Goal: Task Accomplishment & Management: Manage account settings

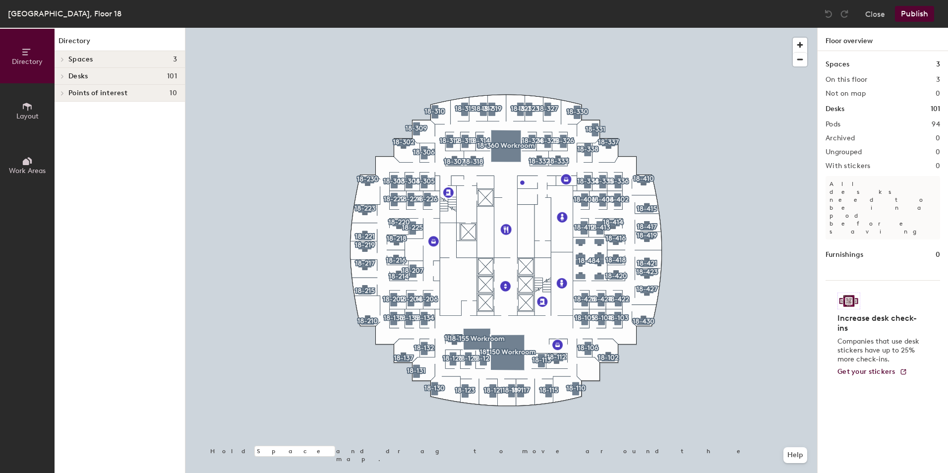
click at [30, 110] on icon at bounding box center [27, 106] width 11 height 11
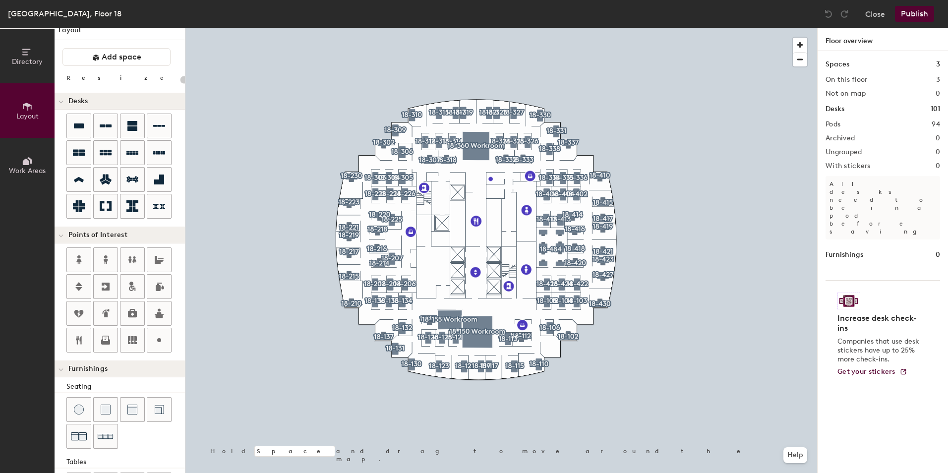
scroll to position [4, 0]
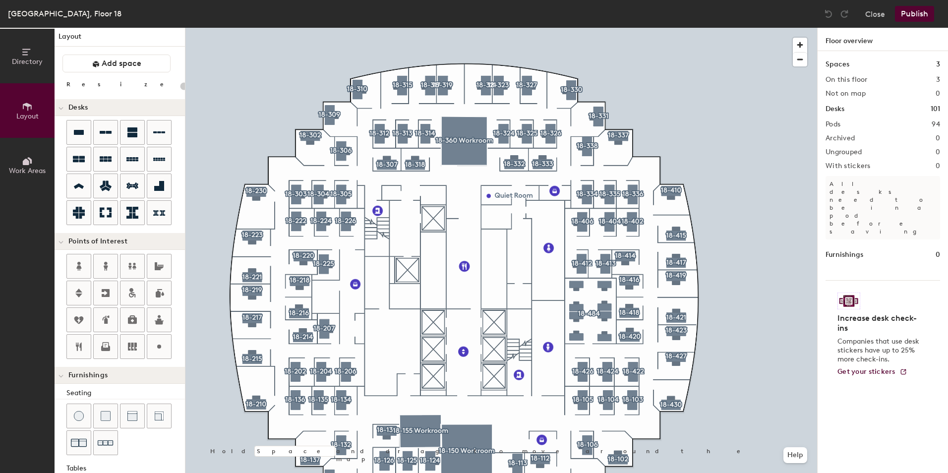
click at [28, 55] on icon at bounding box center [26, 52] width 8 height 6
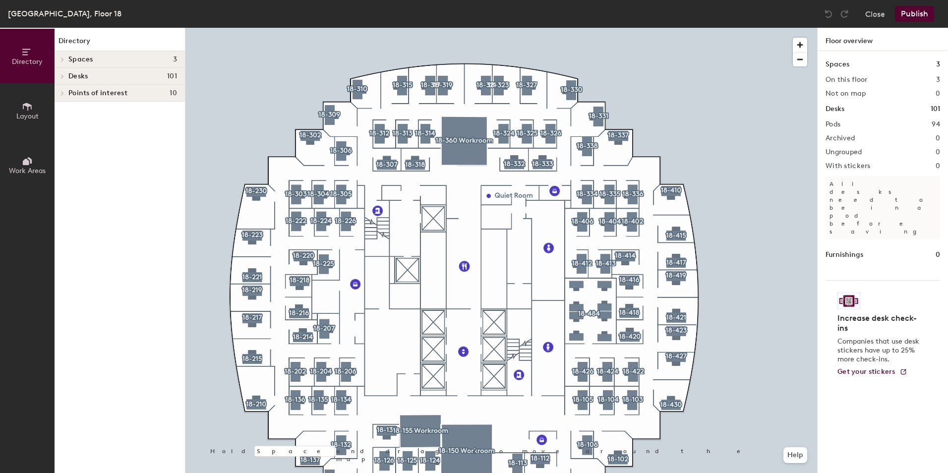
scroll to position [0, 0]
click at [107, 57] on h4 "Spaces 3" at bounding box center [122, 60] width 109 height 8
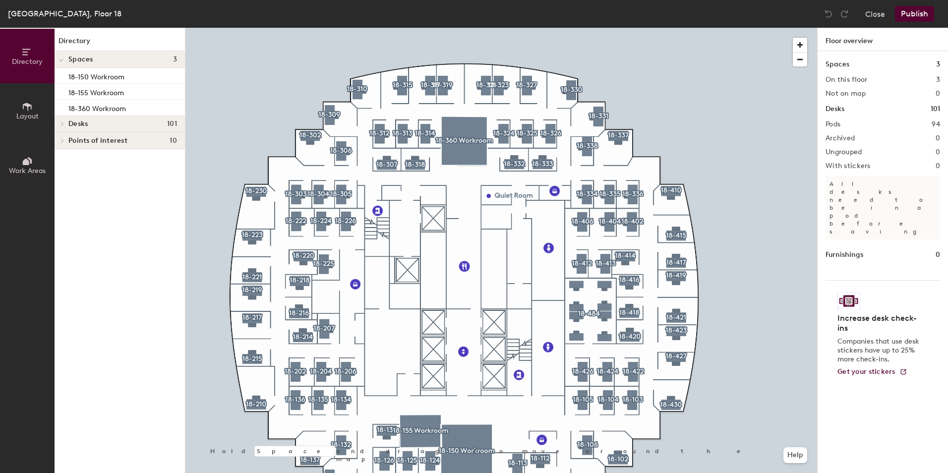
click at [107, 57] on h4 "Spaces 3" at bounding box center [122, 60] width 109 height 8
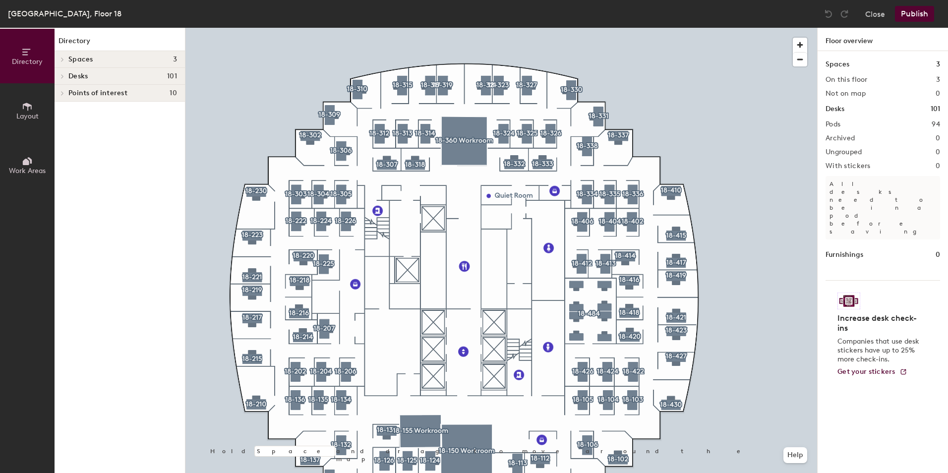
click at [107, 78] on h4 "Desks 101" at bounding box center [122, 76] width 109 height 8
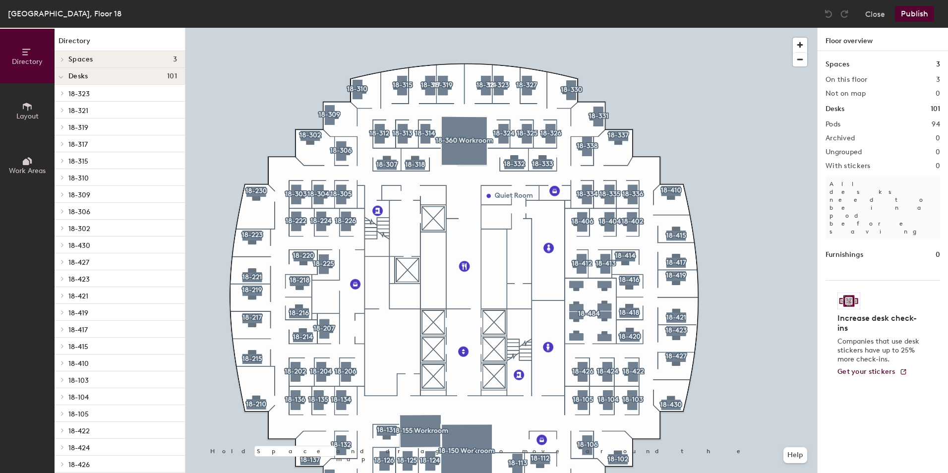
click at [115, 75] on h4 "Desks 101" at bounding box center [122, 76] width 109 height 8
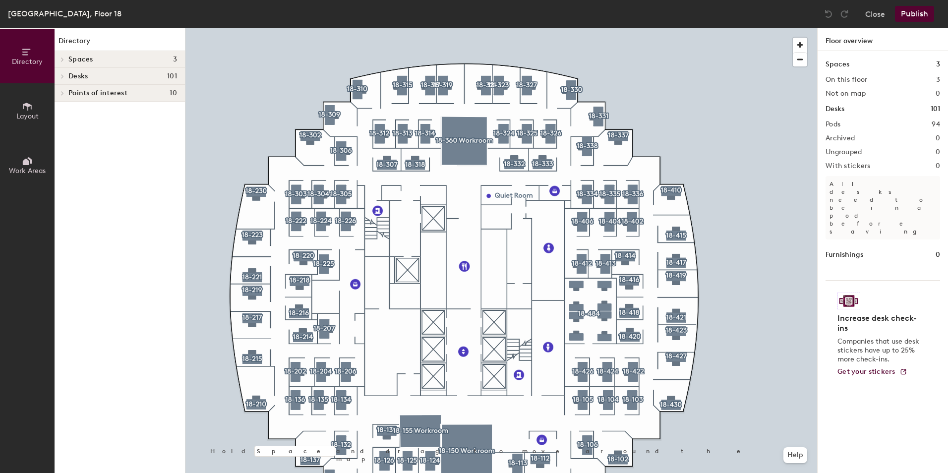
click at [114, 54] on div "Spaces 3" at bounding box center [120, 59] width 130 height 17
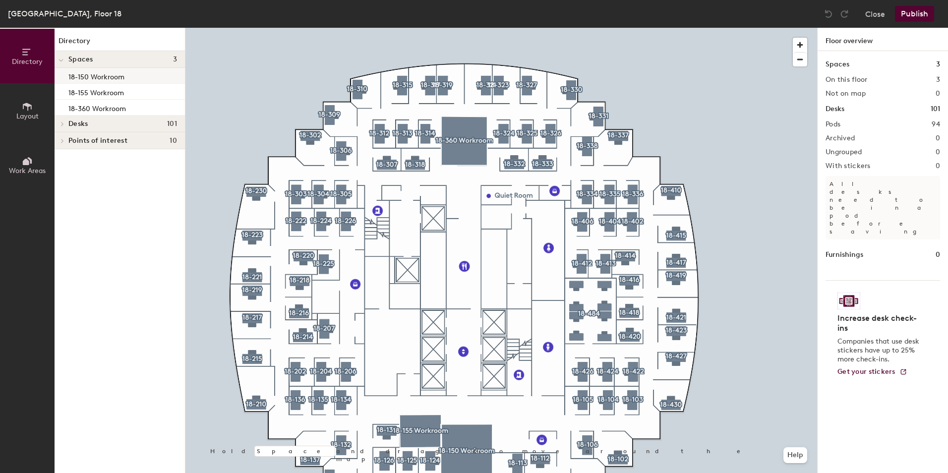
click at [116, 79] on p "18-150 Workroom" at bounding box center [96, 75] width 56 height 11
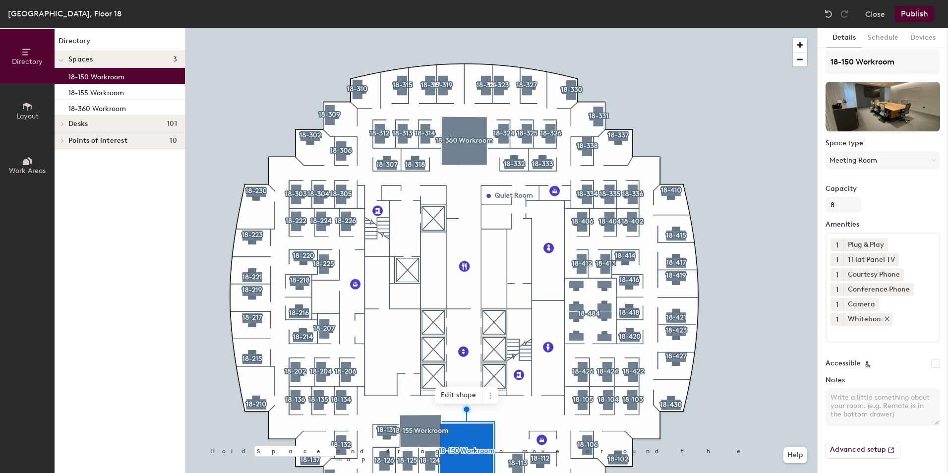
scroll to position [7, 0]
click at [851, 399] on textarea "Notes" at bounding box center [883, 406] width 115 height 38
click at [847, 391] on textarea "Notes" at bounding box center [883, 406] width 115 height 38
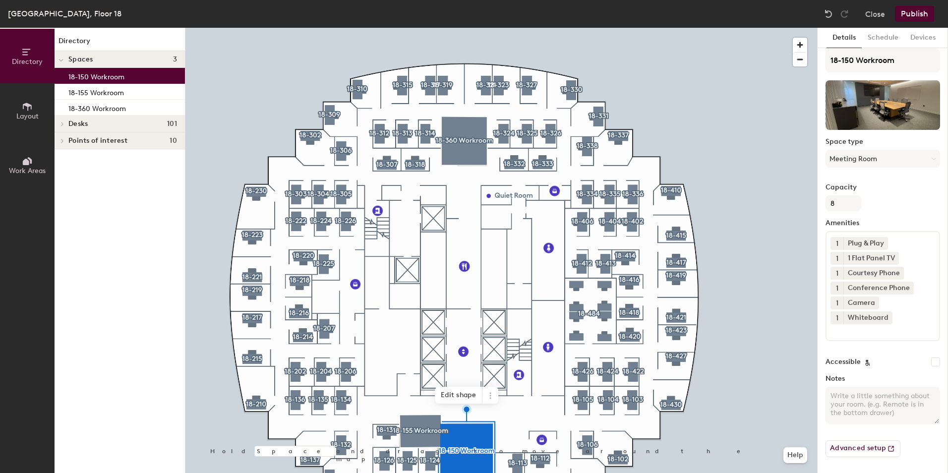
click at [837, 399] on textarea "Notes" at bounding box center [883, 406] width 115 height 38
click at [860, 404] on textarea "Notes" at bounding box center [883, 406] width 115 height 38
click at [899, 407] on textarea "Please be mindful for Meeting booked after you!" at bounding box center [883, 406] width 115 height 38
click at [896, 414] on textarea "Please be mindful that there may be a meeting booked back -to back an" at bounding box center [883, 406] width 115 height 38
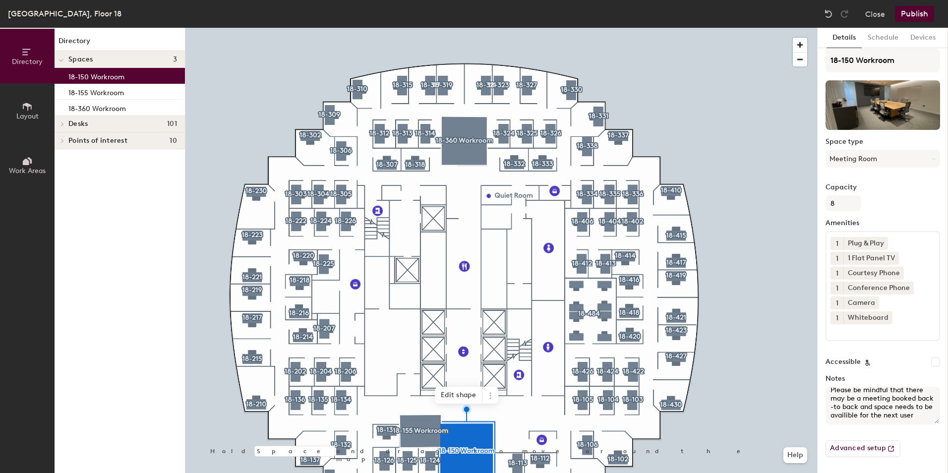
type textarea "Please be mindful that there may be a meeting booked back -to back and space ne…"
click at [896, 420] on textarea "Please be mindful that there may be a meeting booked back -to back and space ne…" at bounding box center [883, 406] width 115 height 38
drag, startPoint x: 868, startPoint y: 420, endPoint x: 818, endPoint y: 382, distance: 63.4
click at [818, 382] on div "Details Schedule Devices 18-150 Workroom Space type Meeting Room Capacity 8 Ame…" at bounding box center [883, 250] width 130 height 445
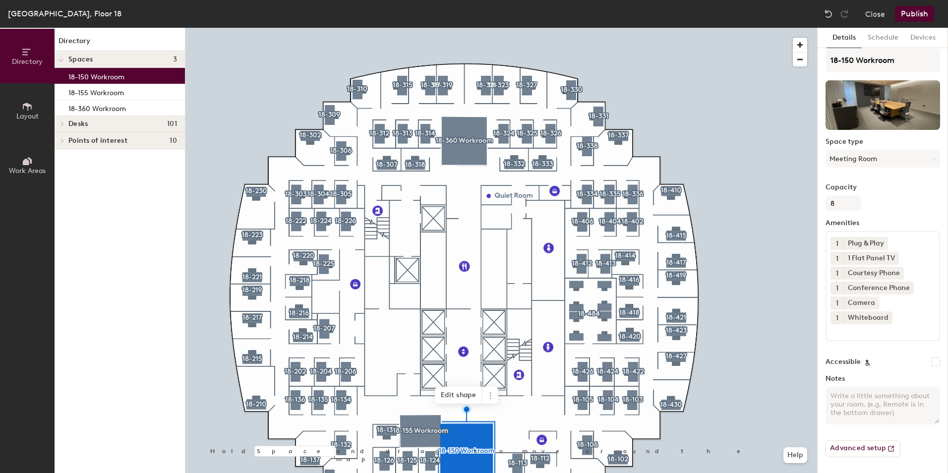
paste textarea "Please be mindful that meetings may be scheduled back-to-back, and the space sh…"
type textarea "Please be mindful that meetings may be scheduled back-to-back, and the space sh…"
click at [927, 13] on button "Publish" at bounding box center [914, 14] width 39 height 16
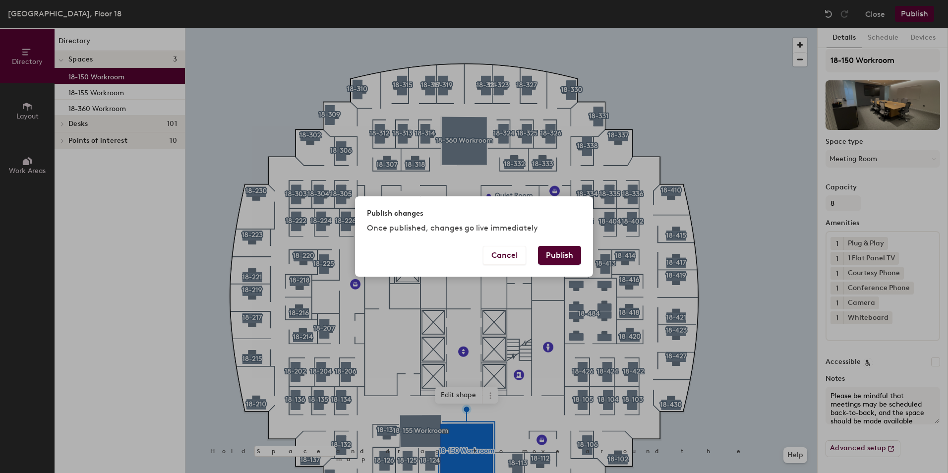
click at [554, 257] on button "Publish" at bounding box center [559, 255] width 43 height 19
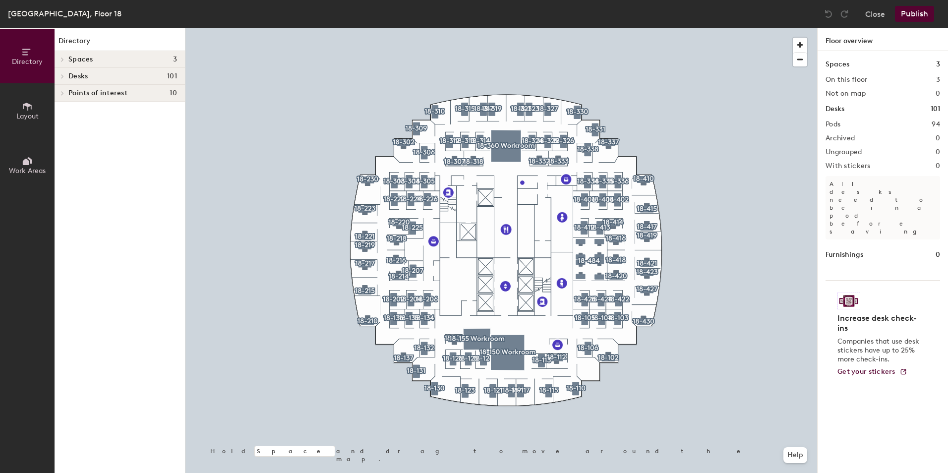
click at [21, 57] on button "Directory" at bounding box center [27, 56] width 55 height 55
click at [87, 57] on span "Spaces" at bounding box center [80, 60] width 25 height 8
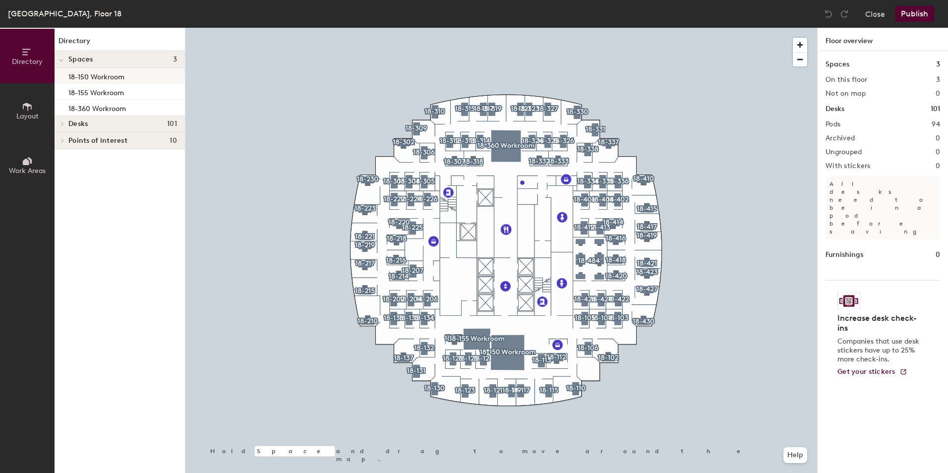
click at [109, 76] on p "18-150 Workroom" at bounding box center [96, 75] width 56 height 11
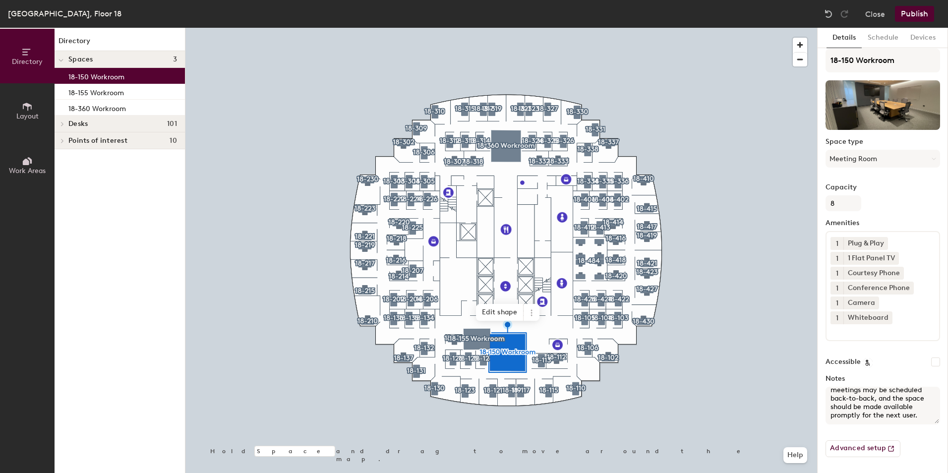
scroll to position [23, 0]
click at [887, 447] on icon at bounding box center [891, 449] width 10 height 10
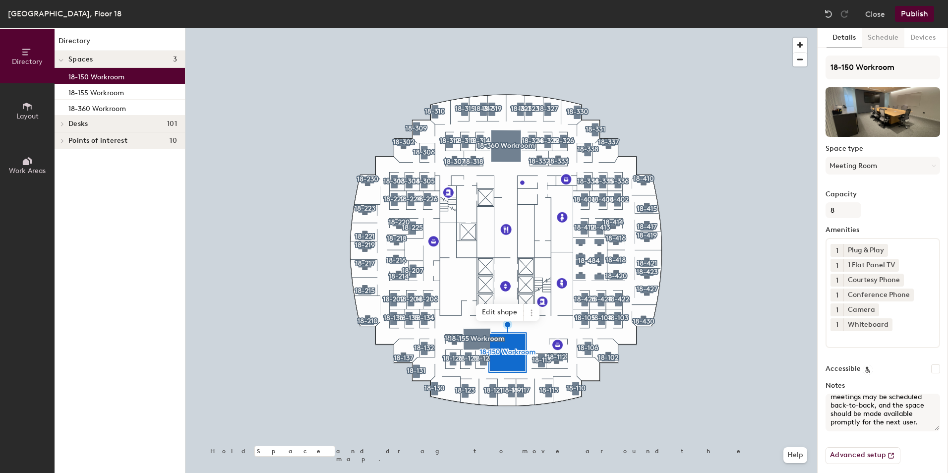
click at [887, 38] on button "Schedule" at bounding box center [883, 38] width 43 height 20
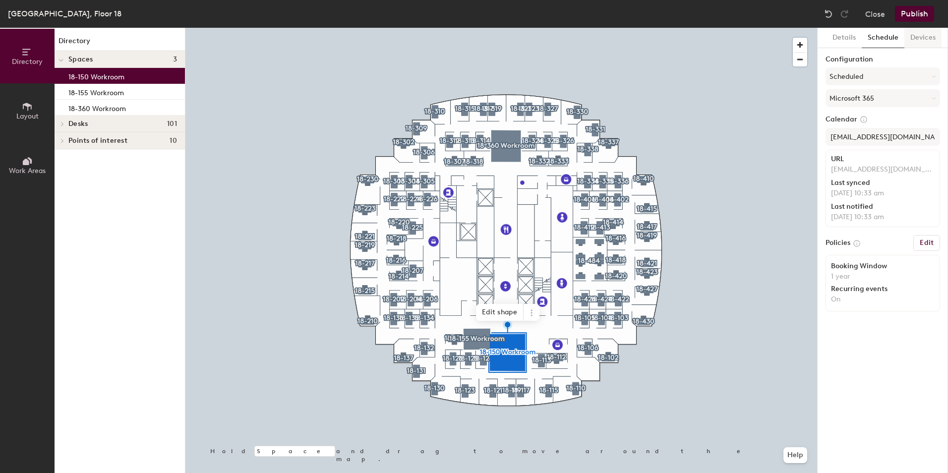
click at [925, 38] on button "Devices" at bounding box center [923, 38] width 37 height 20
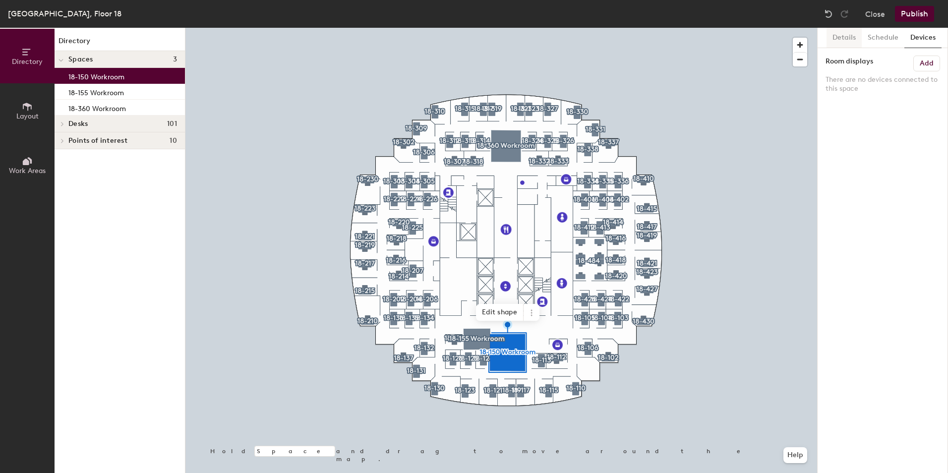
click at [852, 41] on button "Details" at bounding box center [844, 38] width 35 height 20
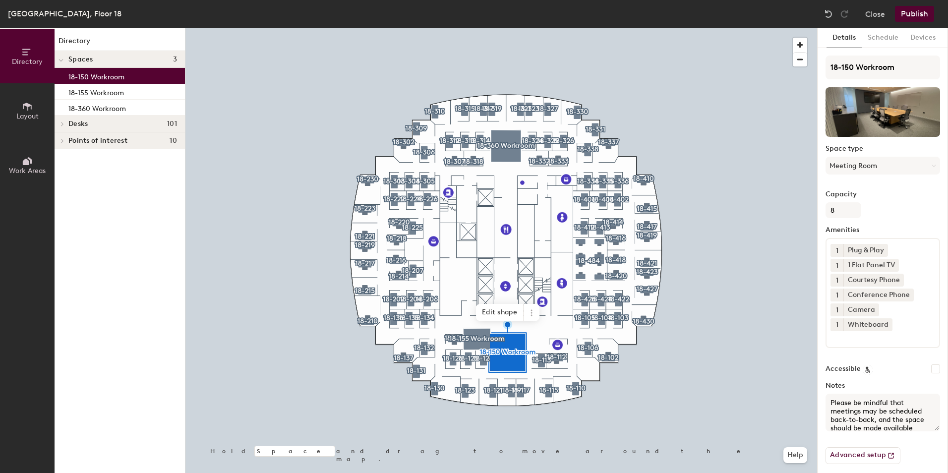
click at [842, 385] on label "Notes" at bounding box center [883, 386] width 115 height 8
click at [842, 394] on textarea "Please be mindful that meetings may be scheduled back-to-back, and the space sh…" at bounding box center [883, 413] width 115 height 38
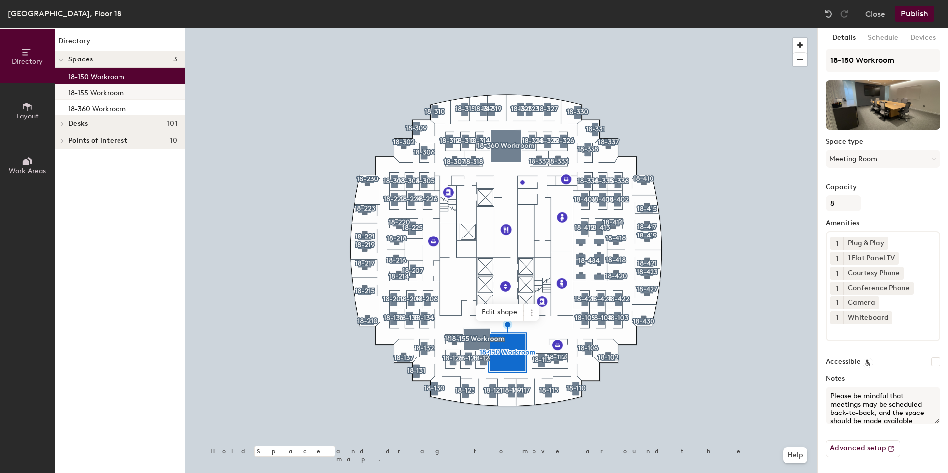
click at [106, 95] on p "18-155 Workroom" at bounding box center [96, 91] width 56 height 11
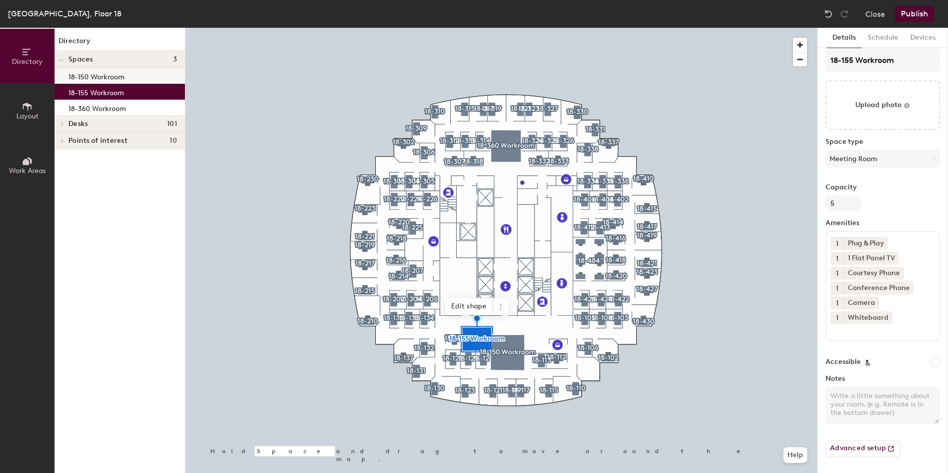
click at [99, 70] on p "18-150 Workroom" at bounding box center [96, 75] width 56 height 11
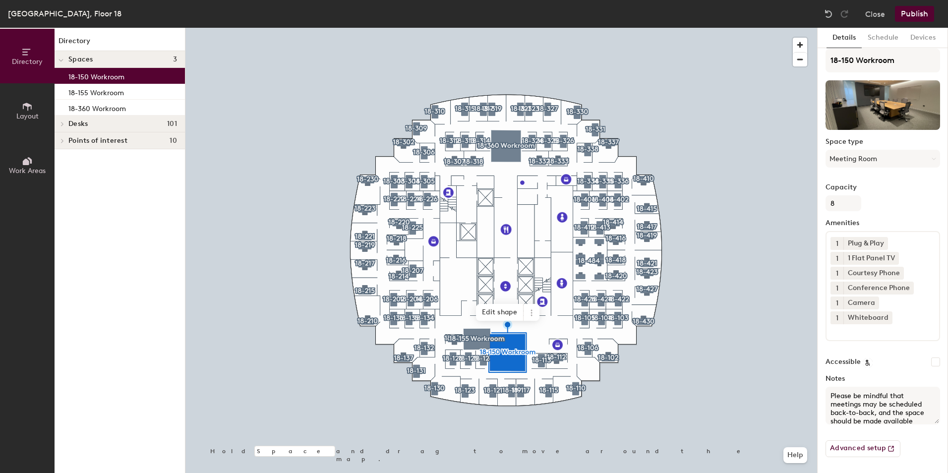
click at [929, 423] on textarea "Please be mindful that meetings may be scheduled back-to-back, and the space sh…" at bounding box center [883, 406] width 115 height 38
click at [919, 11] on button "Publish" at bounding box center [914, 14] width 39 height 16
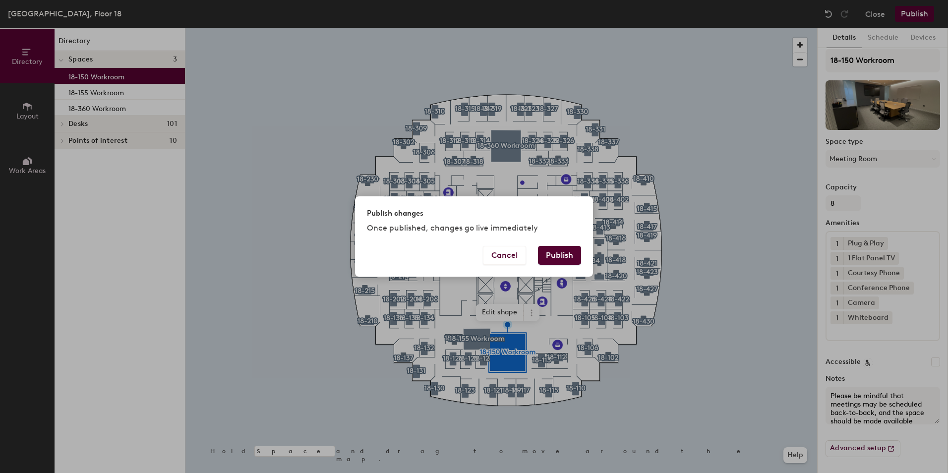
click at [560, 258] on button "Publish" at bounding box center [559, 255] width 43 height 19
